Goal: Navigation & Orientation: Find specific page/section

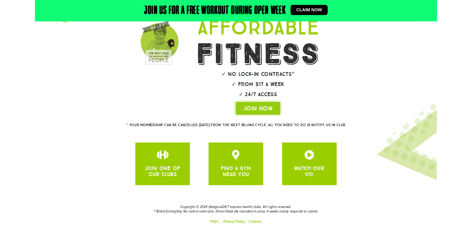
scroll to position [115, 0]
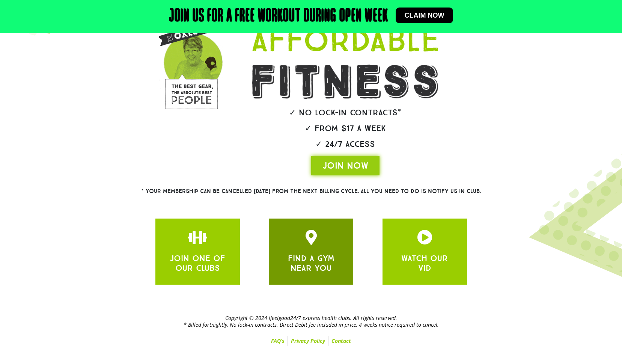
click at [326, 266] on link "FIND A GYM NEAR YOU" at bounding box center [311, 263] width 47 height 20
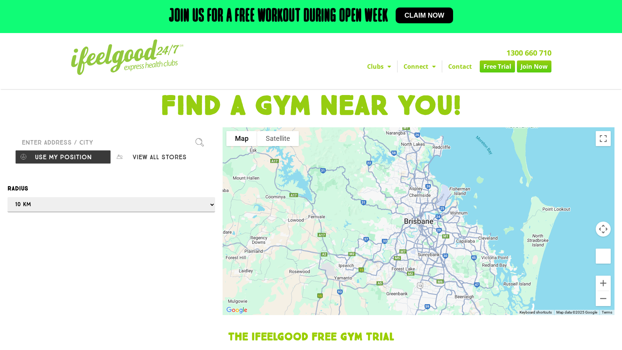
click at [78, 144] on input "Please enter a valid address" at bounding box center [111, 142] width 193 height 15
click at [92, 139] on input "Please enter a valid address" at bounding box center [111, 142] width 193 height 15
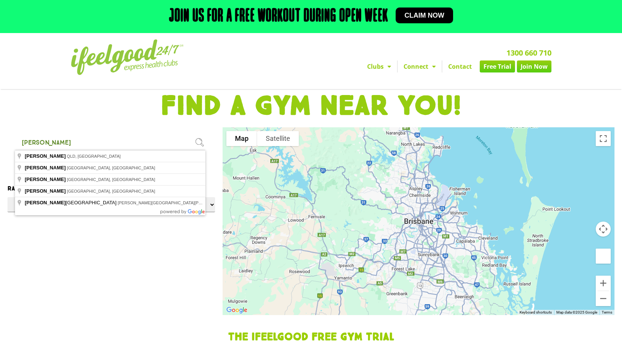
type input "[PERSON_NAME]"
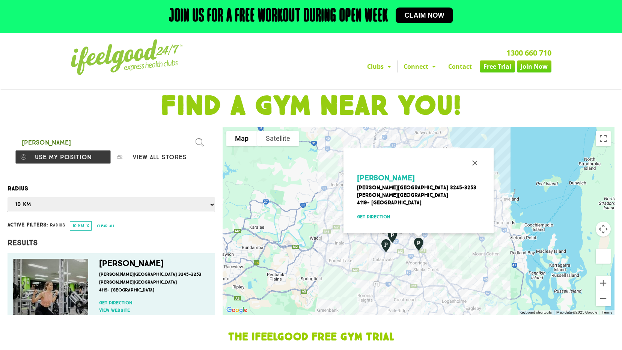
scroll to position [38, 0]
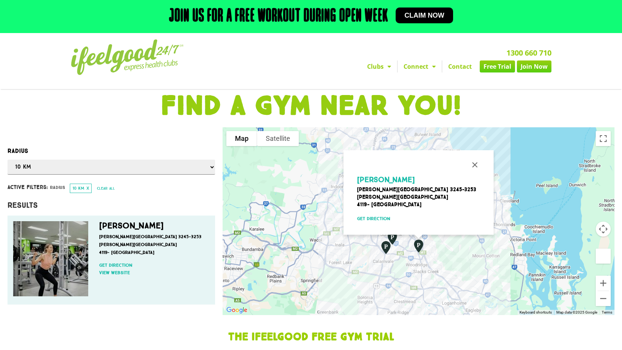
click at [120, 233] on p "[PERSON_NAME][STREET_ADDRESS][PERSON_NAME]" at bounding box center [152, 245] width 107 height 24
click at [107, 242] on p "[PERSON_NAME][STREET_ADDRESS][PERSON_NAME]" at bounding box center [152, 245] width 107 height 24
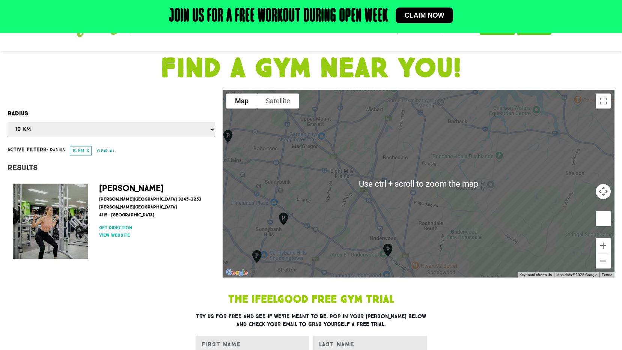
click at [387, 253] on img "Underwood" at bounding box center [388, 250] width 19 height 20
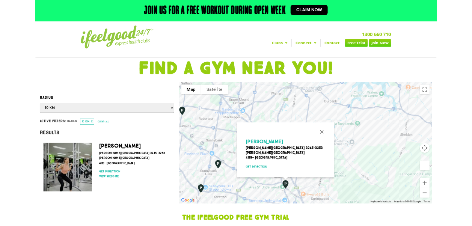
scroll to position [0, 0]
